Goal: Information Seeking & Learning: Learn about a topic

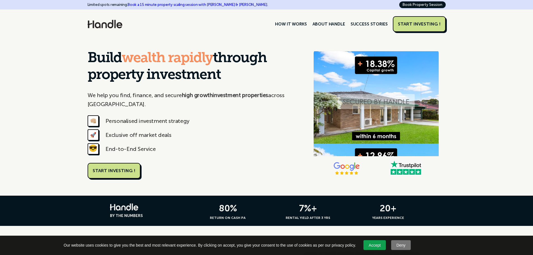
click at [139, 64] on span "wealth rapidly" at bounding box center [167, 59] width 91 height 14
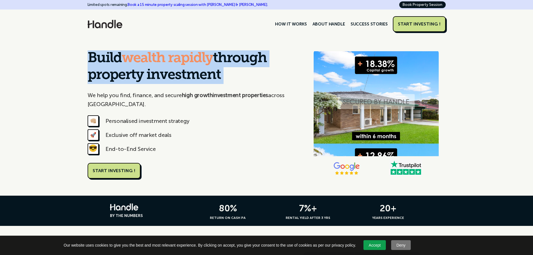
click at [139, 64] on span "wealth rapidly" at bounding box center [167, 59] width 91 height 14
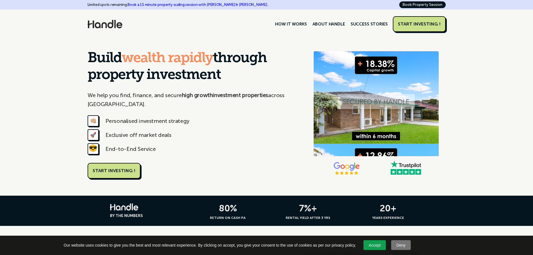
click at [146, 91] on p "We help you find, finance, and secure high growth investment properties across …" at bounding box center [192, 100] width 208 height 18
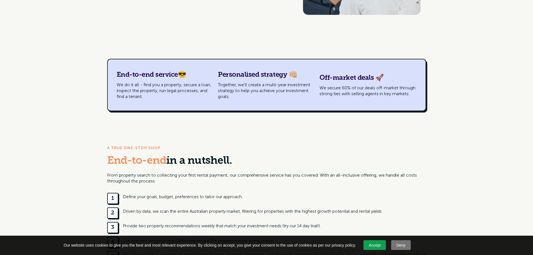
drag, startPoint x: 208, startPoint y: 162, endPoint x: 219, endPoint y: 189, distance: 28.7
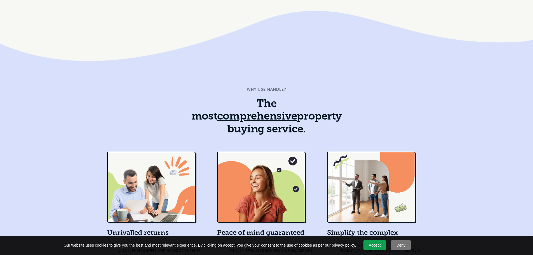
drag, startPoint x: 224, startPoint y: 180, endPoint x: 233, endPoint y: 228, distance: 49.0
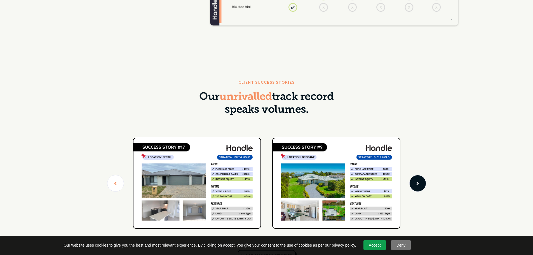
drag, startPoint x: 240, startPoint y: 177, endPoint x: 228, endPoint y: 197, distance: 23.2
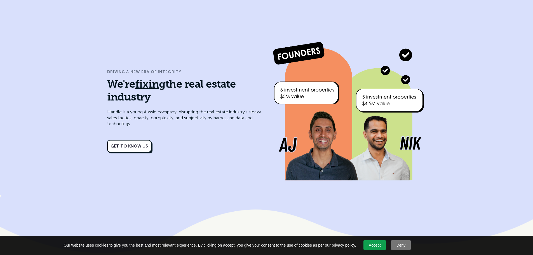
scroll to position [2376, 0]
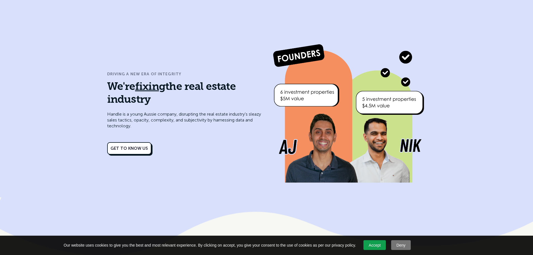
click at [288, 91] on img at bounding box center [349, 115] width 154 height 154
click at [286, 85] on img at bounding box center [349, 115] width 154 height 154
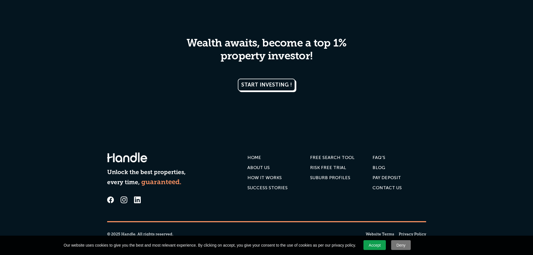
drag, startPoint x: 216, startPoint y: 110, endPoint x: 242, endPoint y: 179, distance: 73.6
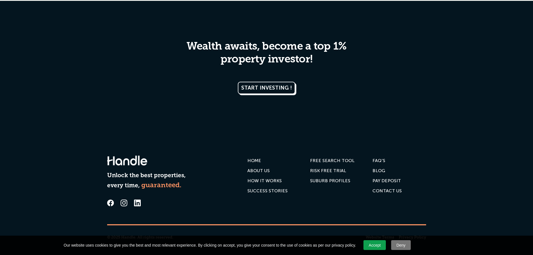
scroll to position [2840, 0]
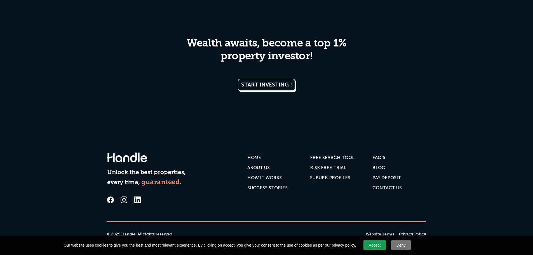
drag, startPoint x: 302, startPoint y: 195, endPoint x: 128, endPoint y: 221, distance: 176.2
click at [125, 204] on div "Unlock the best properties, every time, guaranteed. HOME ABOUT US HOW IT WORKS …" at bounding box center [266, 195] width 319 height 120
click at [123, 198] on icon at bounding box center [124, 200] width 7 height 7
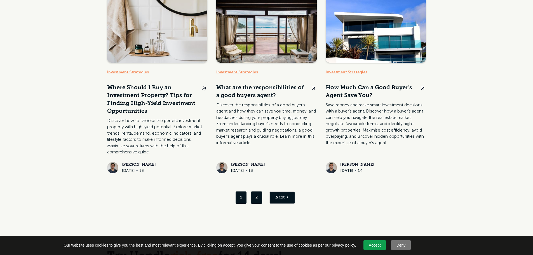
scroll to position [280, 0]
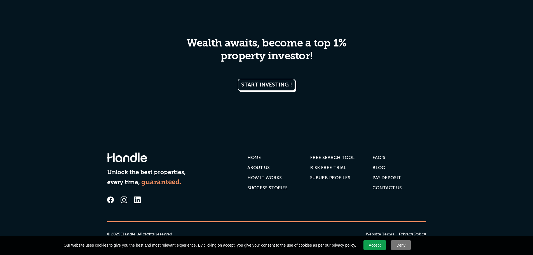
scroll to position [2840, 0]
click at [376, 160] on div "FAQ'S" at bounding box center [379, 158] width 13 height 6
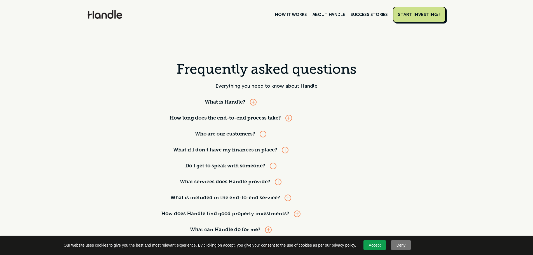
drag, startPoint x: 425, startPoint y: 132, endPoint x: 392, endPoint y: -33, distance: 167.8
click at [251, 99] on div "What is Handle?" at bounding box center [231, 102] width 287 height 16
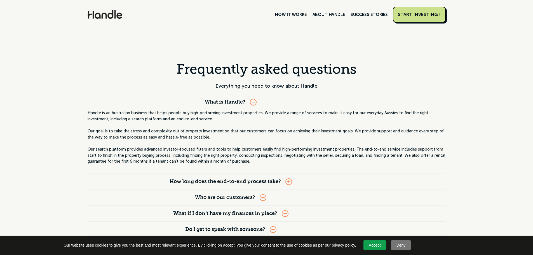
click at [251, 99] on div "What is Handle?" at bounding box center [231, 102] width 287 height 16
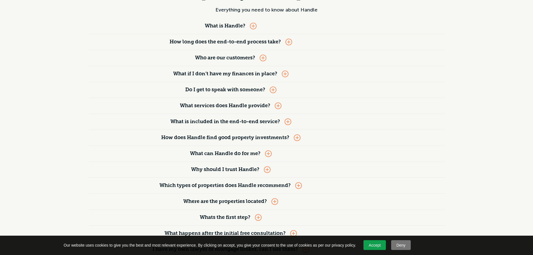
scroll to position [84, 0]
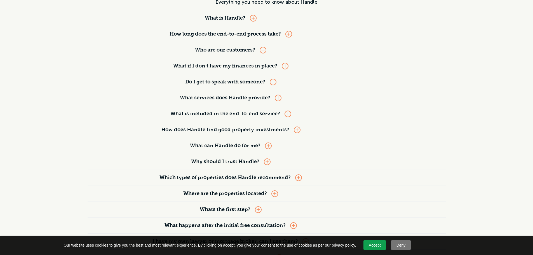
click at [250, 99] on strong "What services does Handle provide?" at bounding box center [225, 98] width 90 height 5
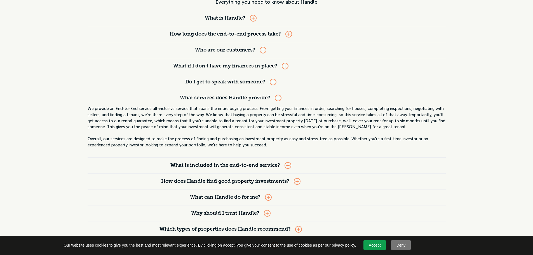
click at [250, 99] on strong "What services does Handle provide?" at bounding box center [225, 98] width 90 height 5
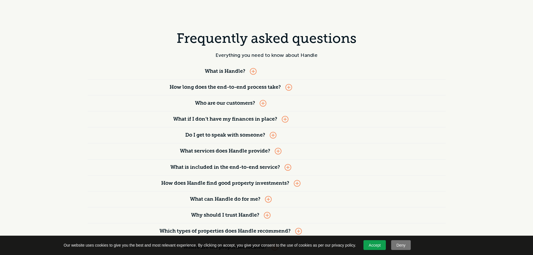
scroll to position [0, 0]
